Goal: Task Accomplishment & Management: Use online tool/utility

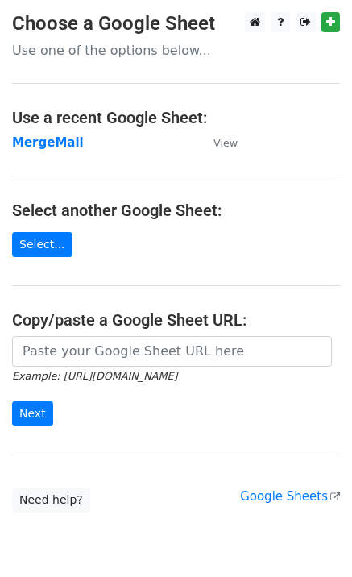
click at [60, 148] on strong "MergeMail" at bounding box center [48, 142] width 72 height 14
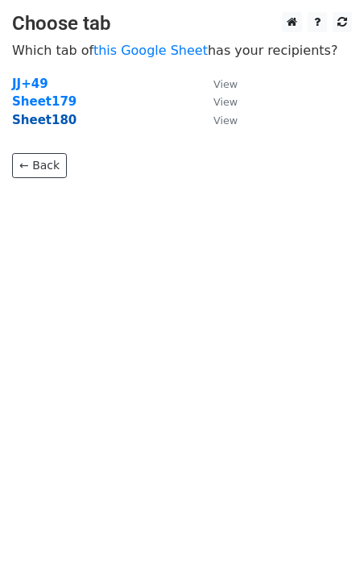
click at [47, 124] on strong "Sheet180" at bounding box center [44, 120] width 64 height 14
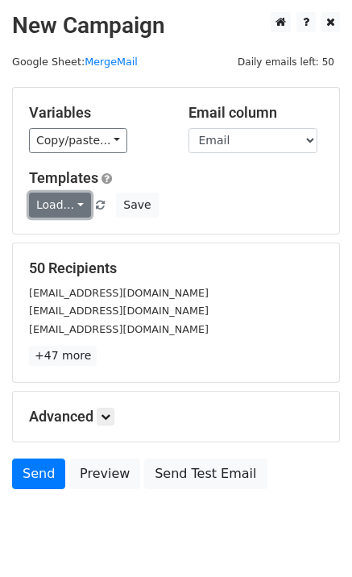
click at [68, 209] on link "Load..." at bounding box center [60, 204] width 62 height 25
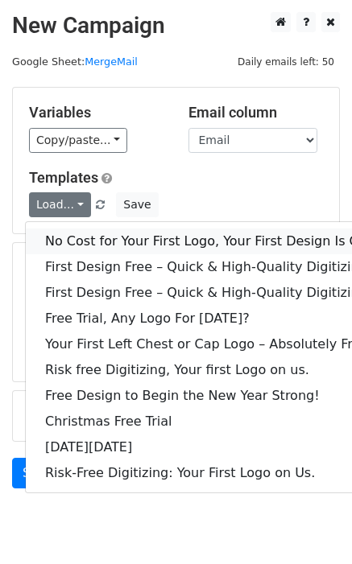
click at [81, 249] on link "No Cost for Your First Logo, Your First Design Is On Us!" at bounding box center [219, 242] width 387 height 26
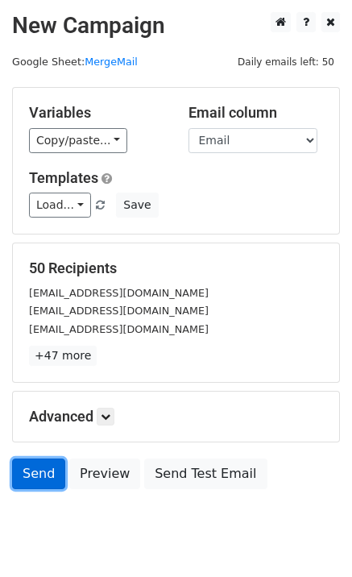
click at [50, 473] on link "Send" at bounding box center [38, 473] width 53 height 31
